Goal: Task Accomplishment & Management: Manage account settings

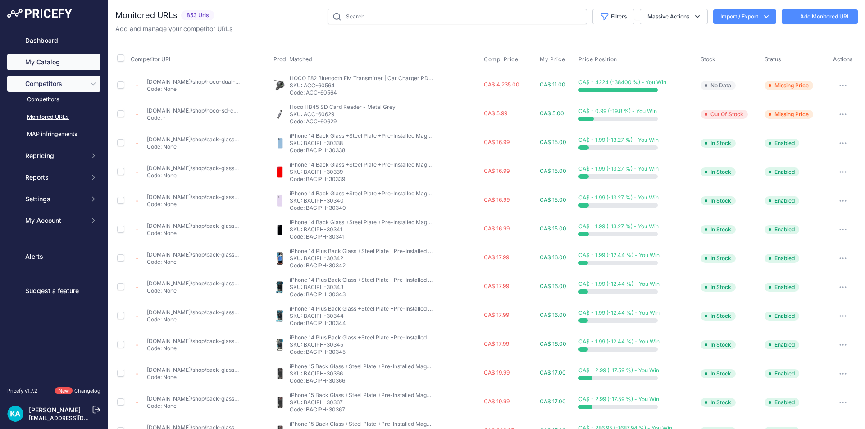
click at [47, 63] on link "My Catalog" at bounding box center [53, 62] width 93 height 16
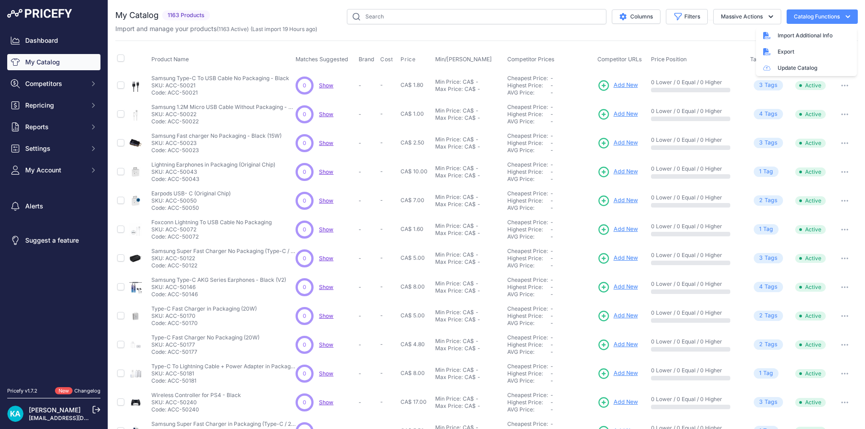
click at [684, 40] on div "My Catalog 1163 Products" at bounding box center [486, 270] width 742 height 523
